Goal: Task Accomplishment & Management: Manage account settings

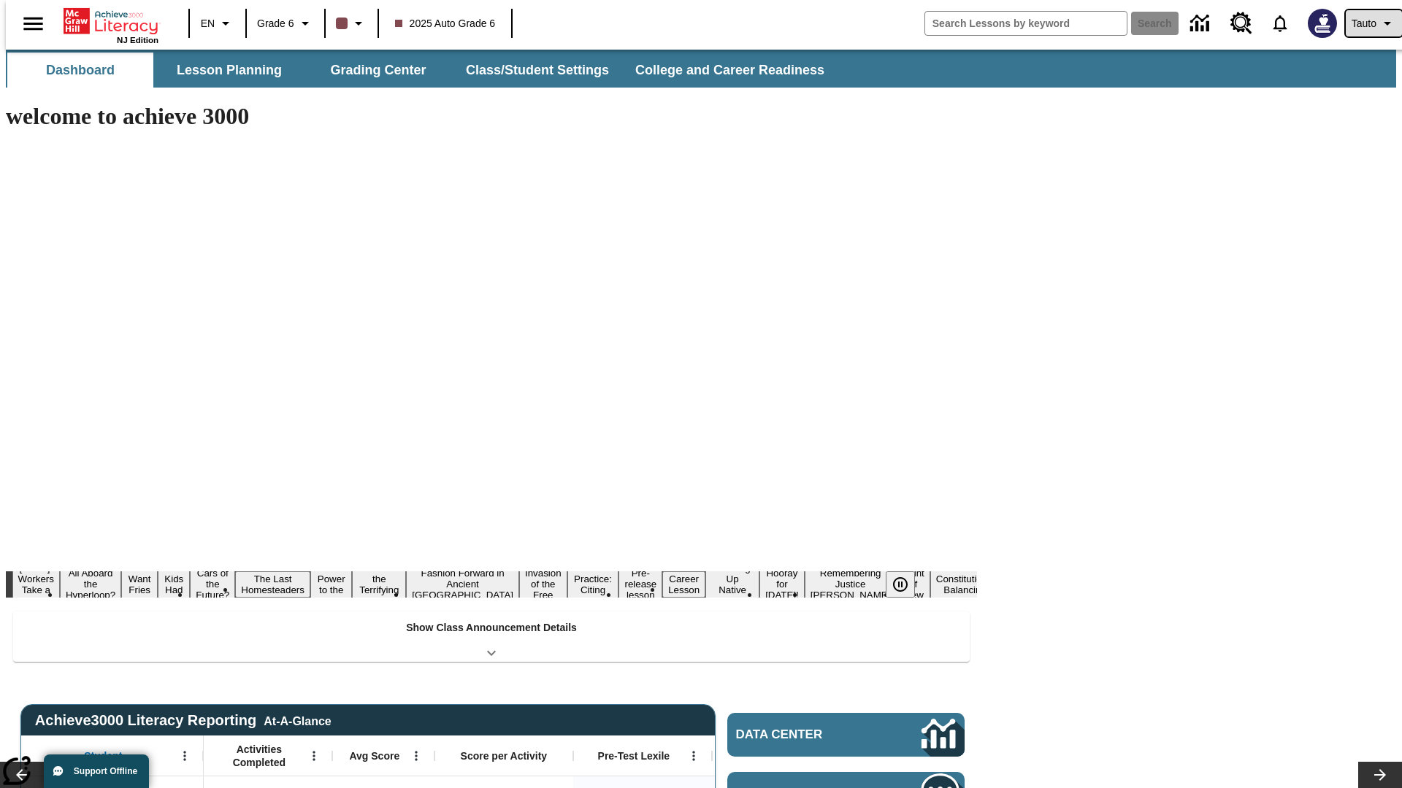
click at [1366, 23] on span "Tauto" at bounding box center [1363, 23] width 25 height 15
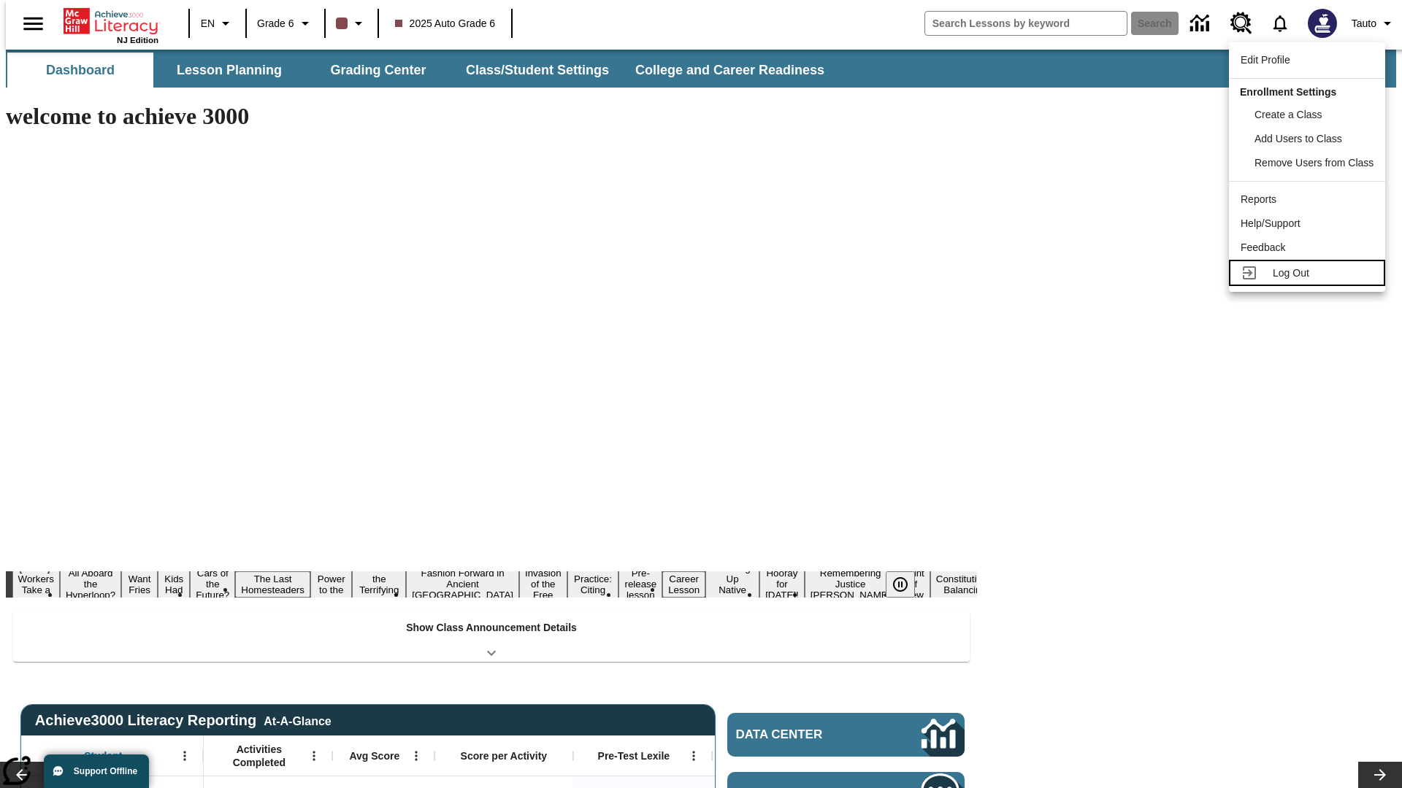
click at [1309, 273] on span "Log Out" at bounding box center [1290, 273] width 36 height 12
